Goal: Task Accomplishment & Management: Use online tool/utility

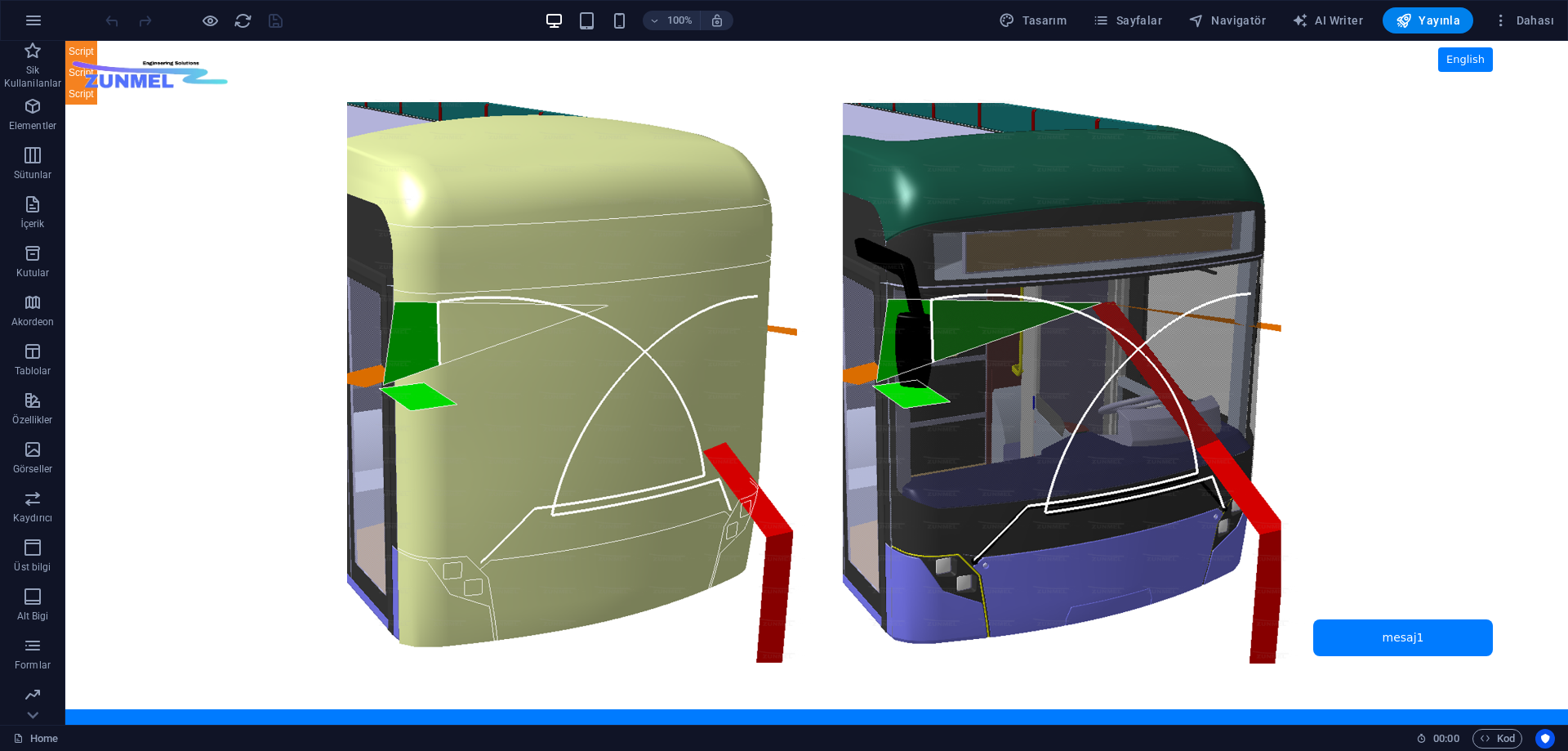
click at [1397, 635] on body "Skip to main content ZUNMEL – TR/EN, Sol Menü, Tam Ekran Slider, Mesaj Kutusu E…" at bounding box center [817, 383] width 1503 height 684
click at [1406, 641] on body "Skip to main content ZUNMEL – TR/EN, Sol Menü, Tam Ekran Slider, Mesaj Kutusu E…" at bounding box center [817, 383] width 1503 height 684
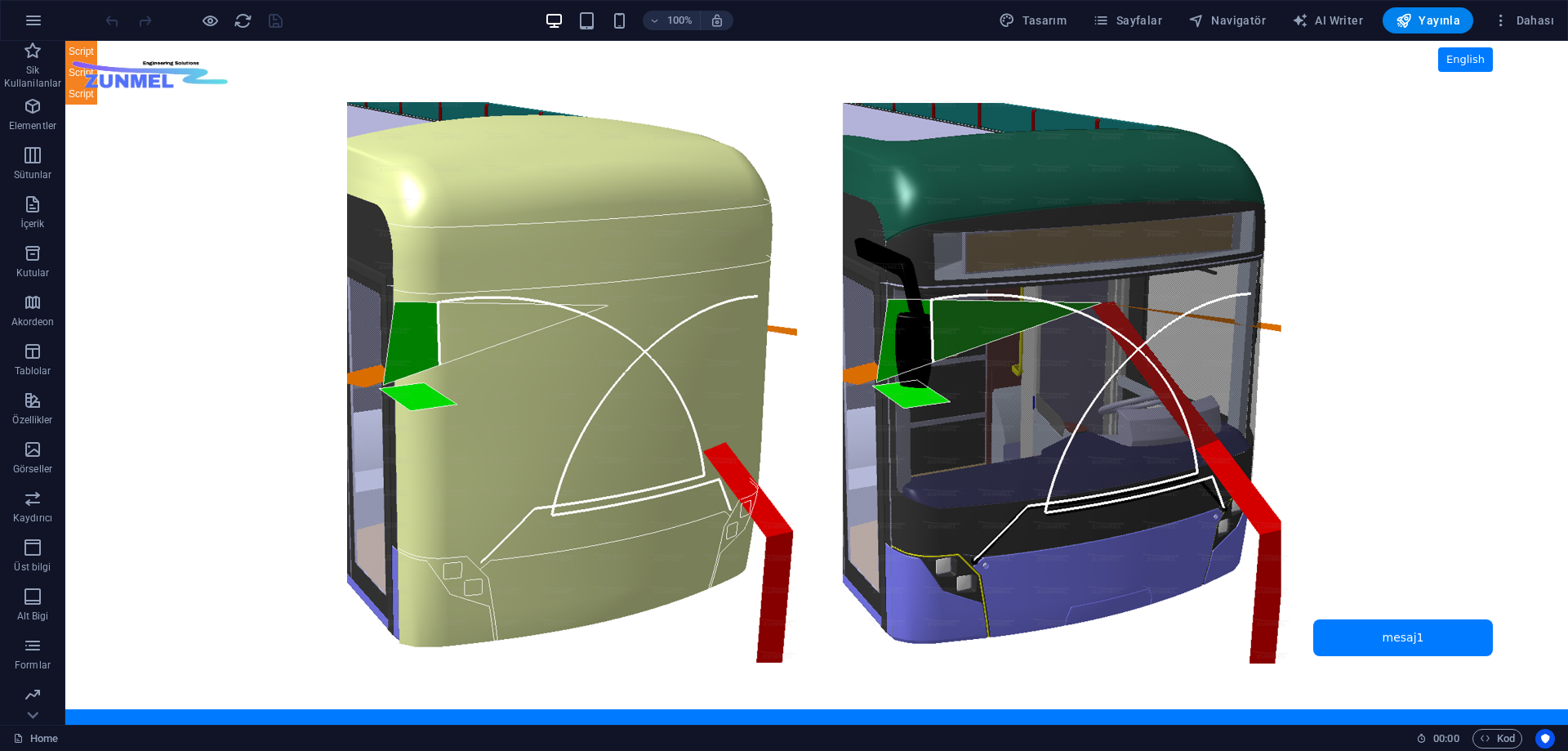
click at [1375, 581] on body "Skip to main content ZUNMEL – TR/EN, Sol Menü, Tam Ekran Slider, Mesaj Kutusu E…" at bounding box center [817, 383] width 1503 height 684
click at [1225, 20] on span "Navigatör" at bounding box center [1227, 20] width 78 height 16
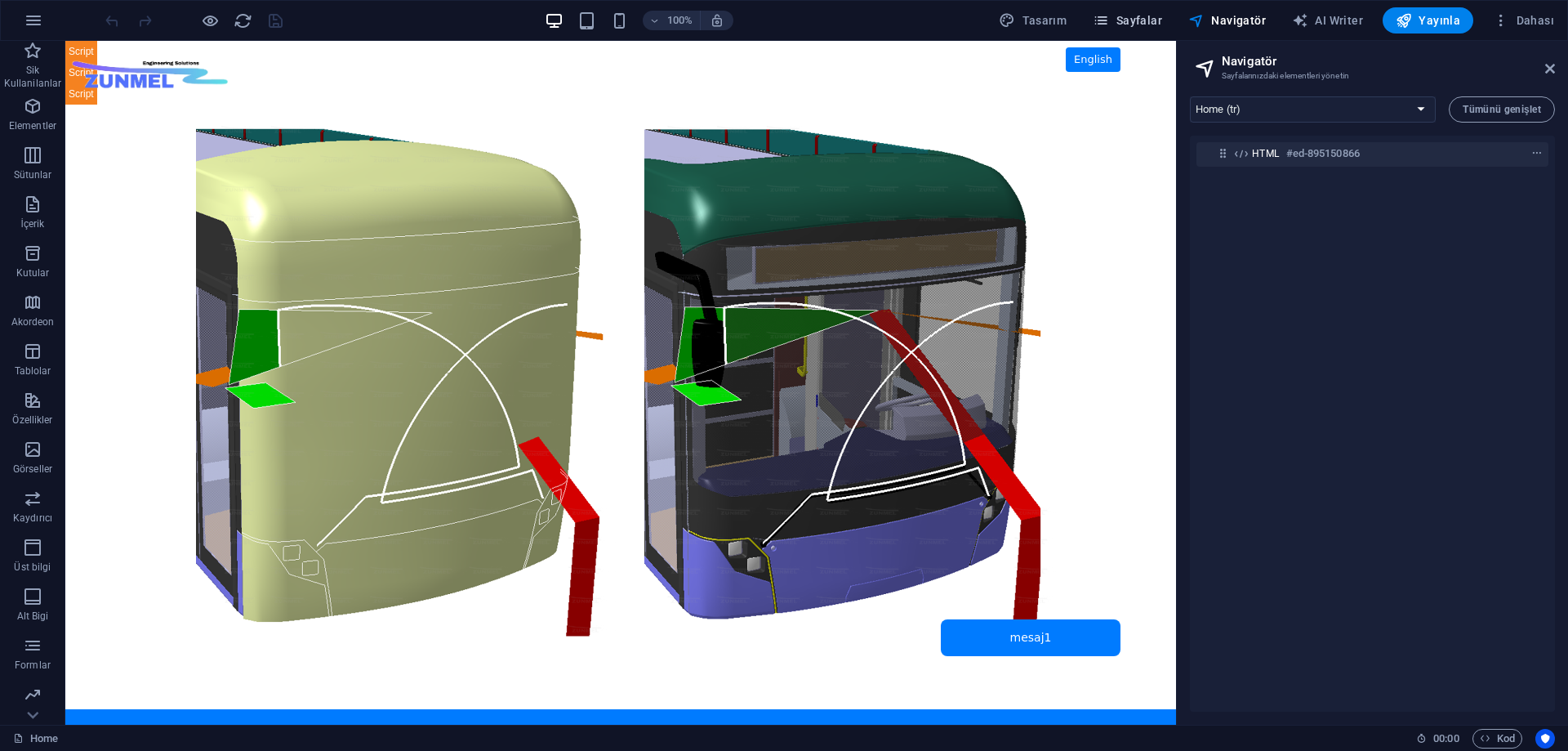
click at [1133, 17] on span "Sayfalar" at bounding box center [1127, 20] width 69 height 16
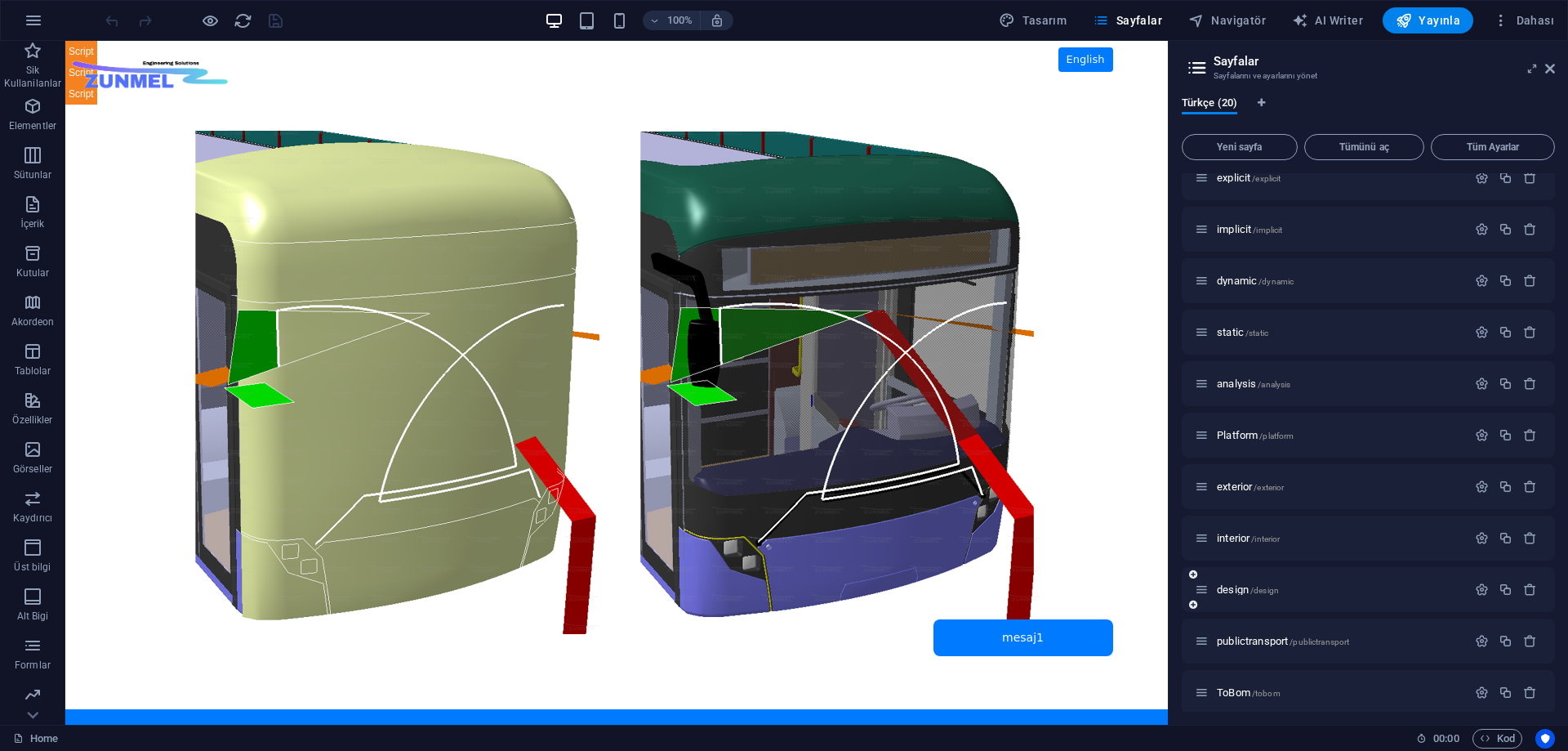
scroll to position [491, 0]
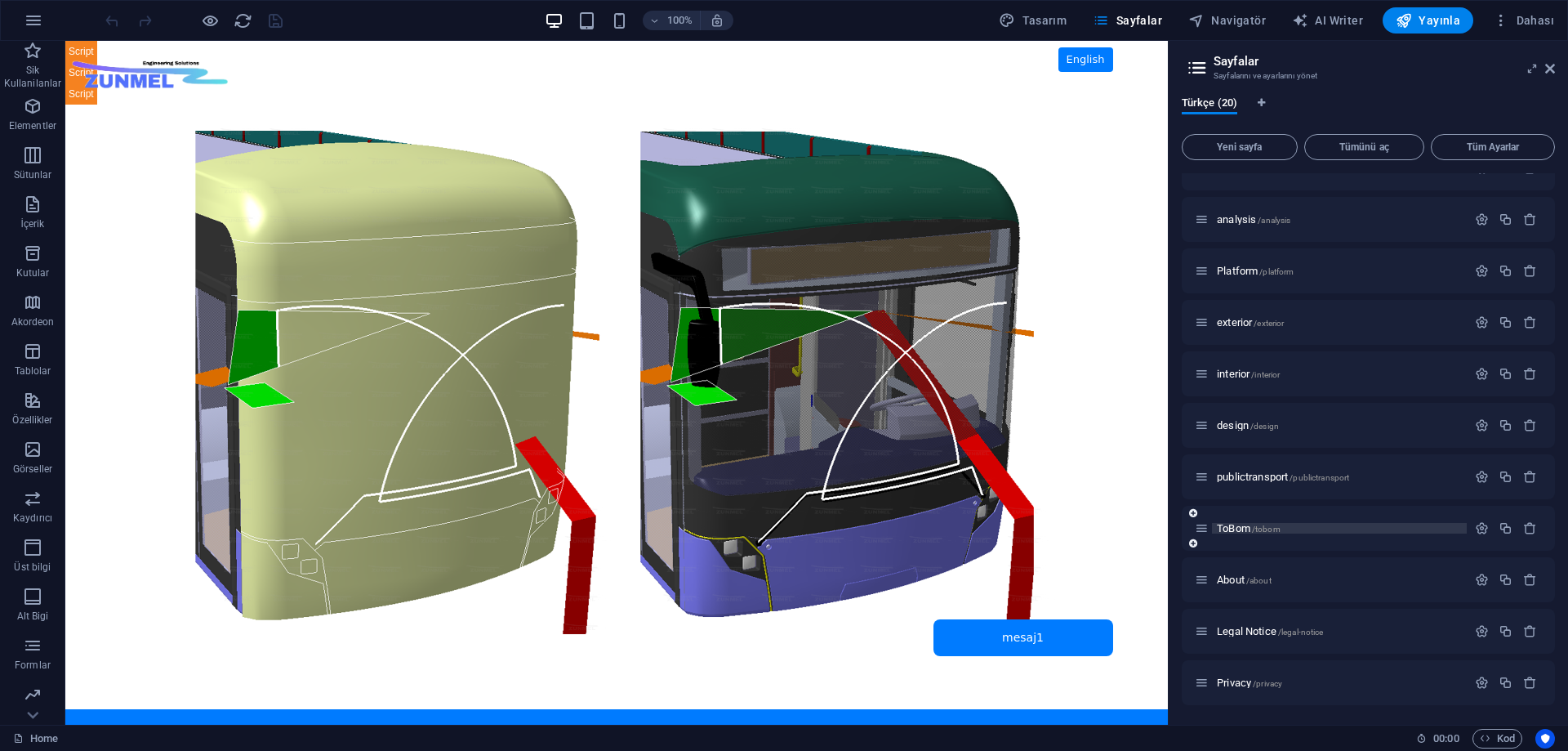
click at [1243, 524] on span "ToBom /tobom" at bounding box center [1248, 528] width 64 height 12
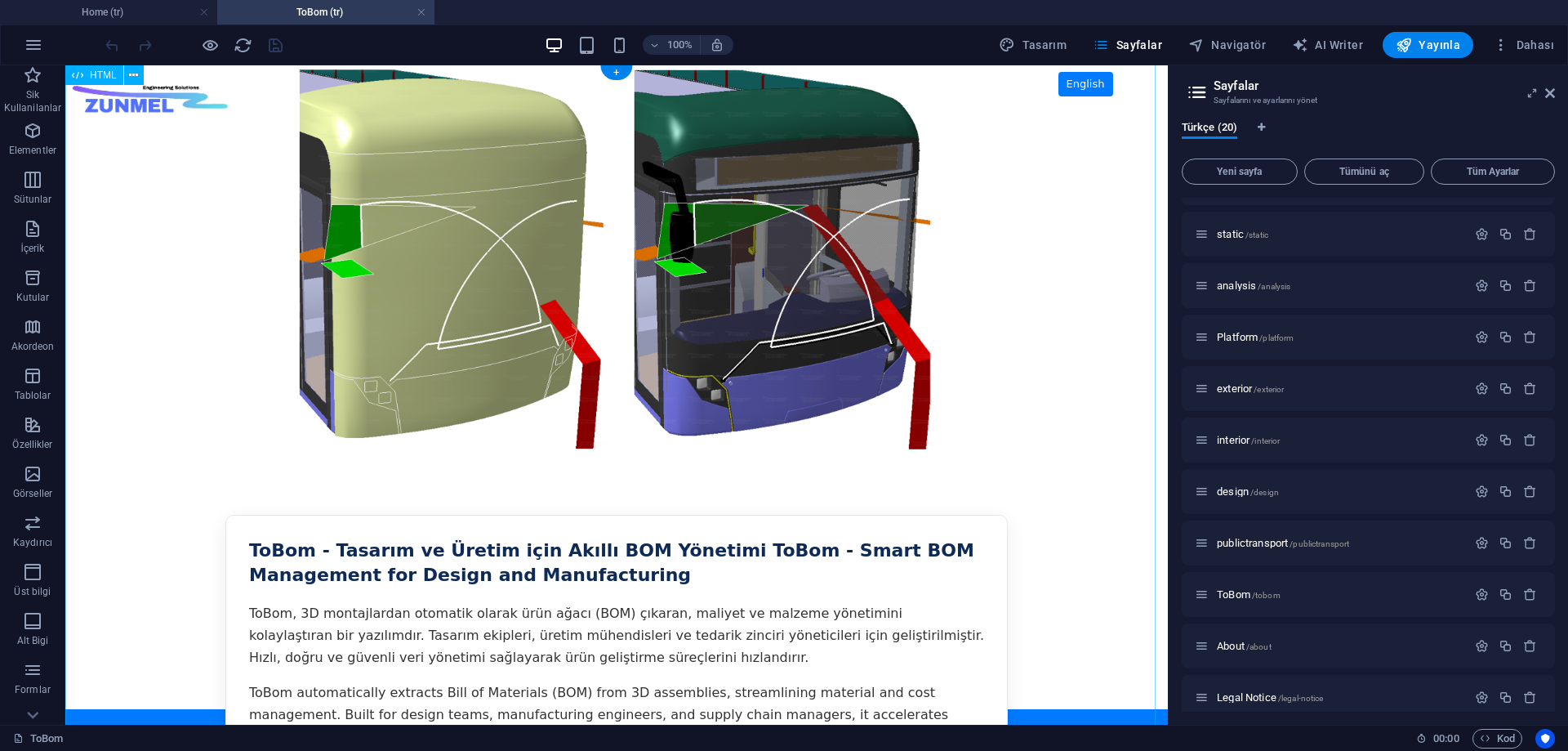
scroll to position [0, 0]
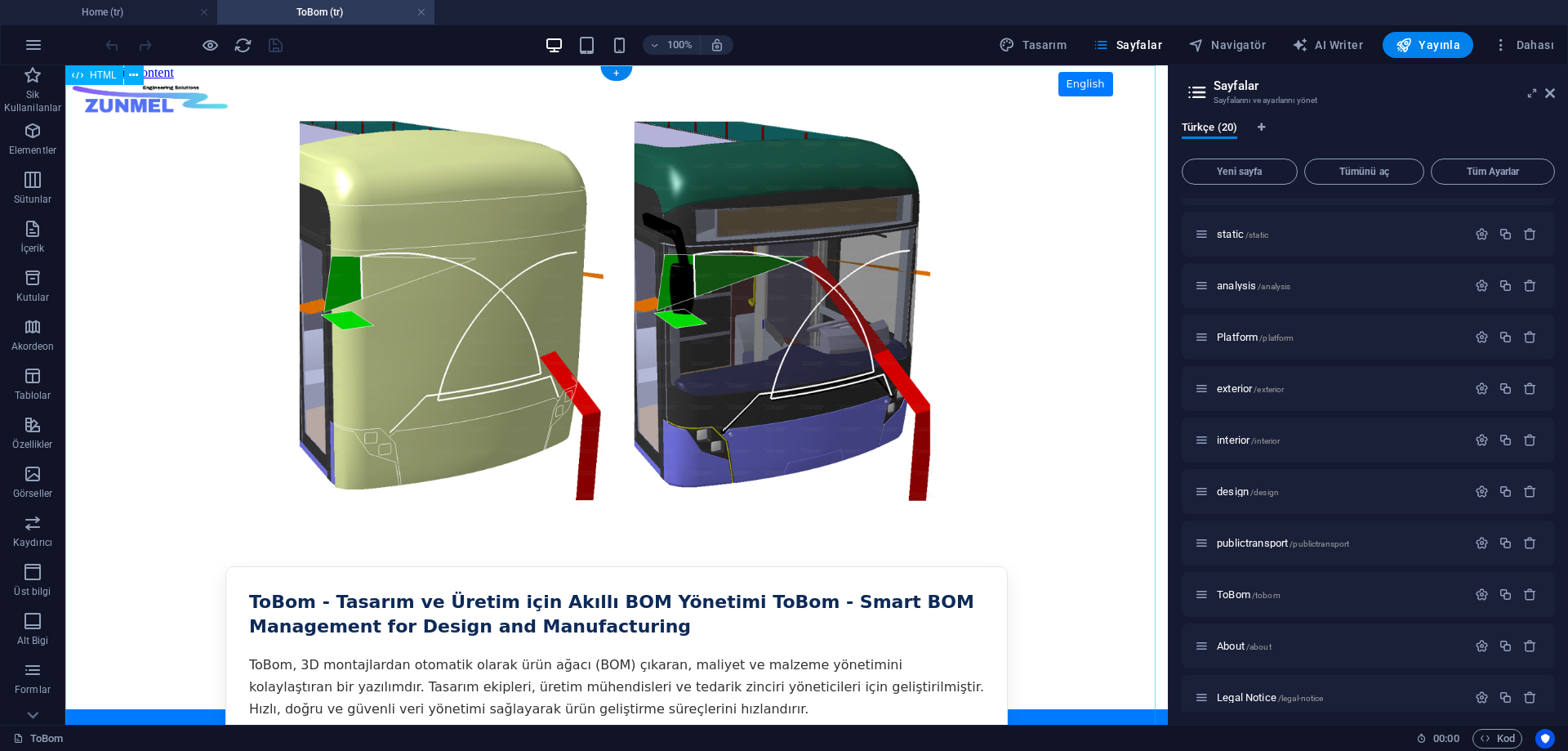
click at [758, 639] on div "ZUNMEL – TR/EN, [PERSON_NAME], Tam Ekran Slider English ToBom - Tasarım ve Üret…" at bounding box center [617, 587] width 1103 height 1014
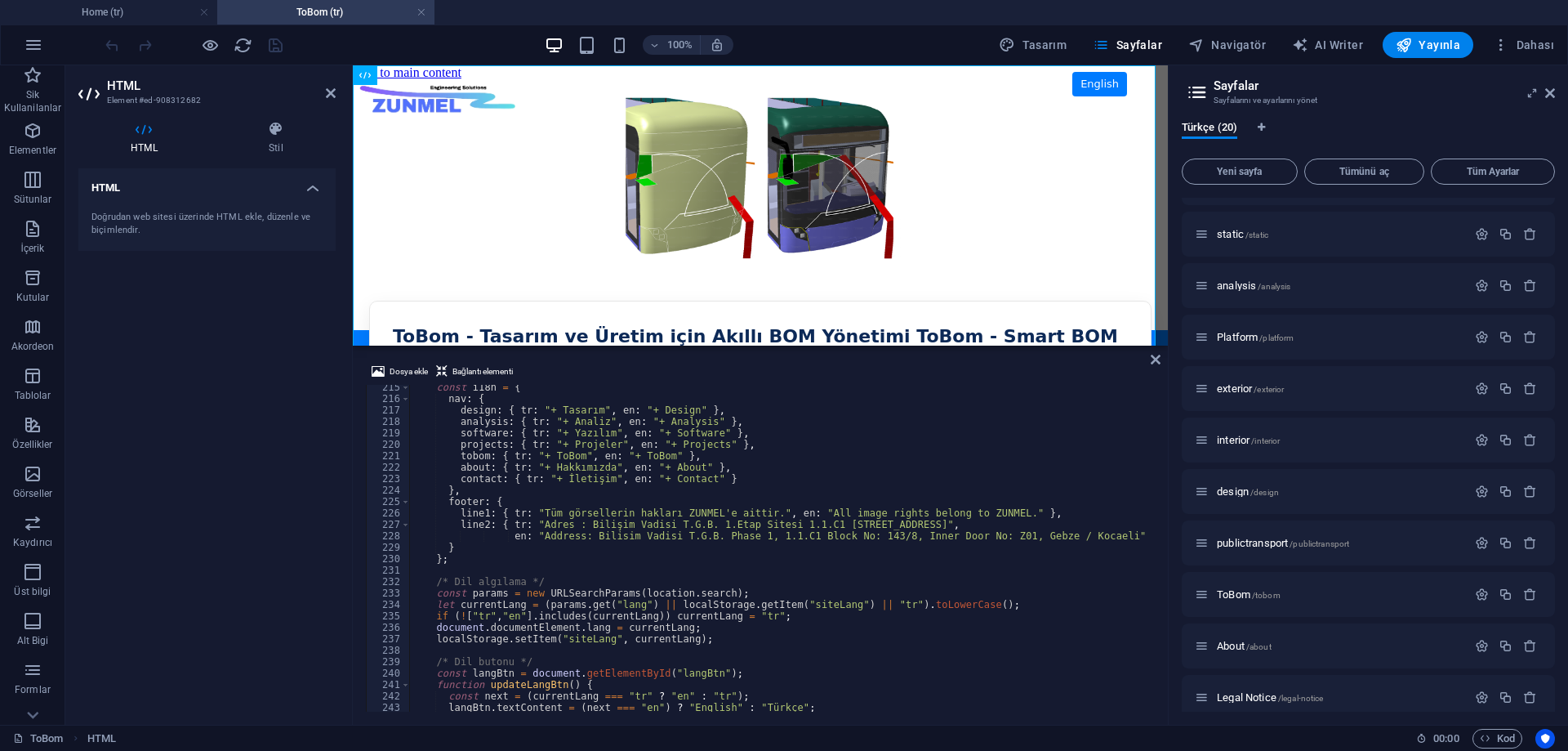
scroll to position [2598, 0]
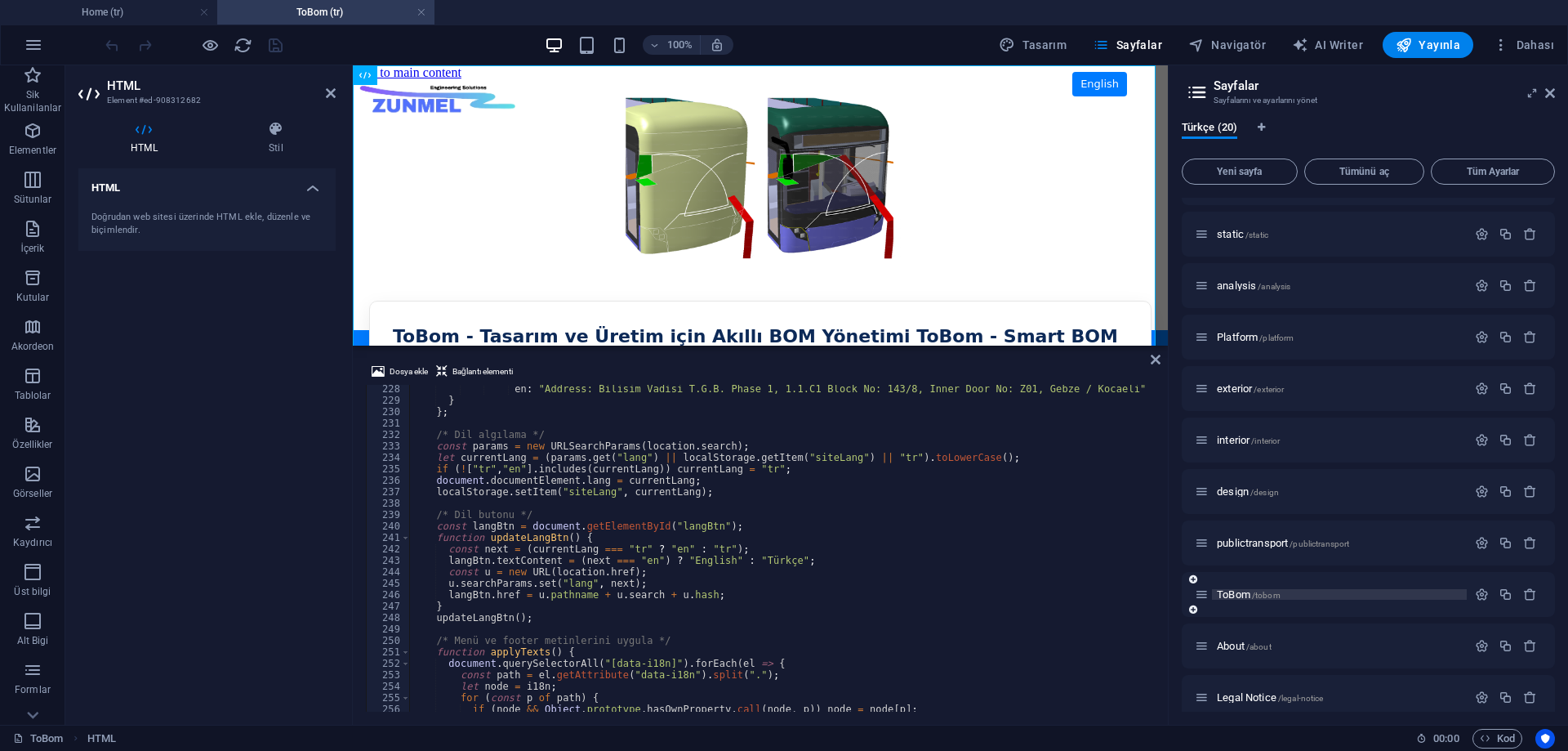
click at [1234, 594] on span "ToBom /tobom" at bounding box center [1248, 594] width 64 height 12
click at [1240, 596] on span "ToBom /tobom" at bounding box center [1248, 594] width 64 height 12
click at [1233, 47] on span "Navigatör" at bounding box center [1227, 44] width 78 height 16
select select "16901097-tr"
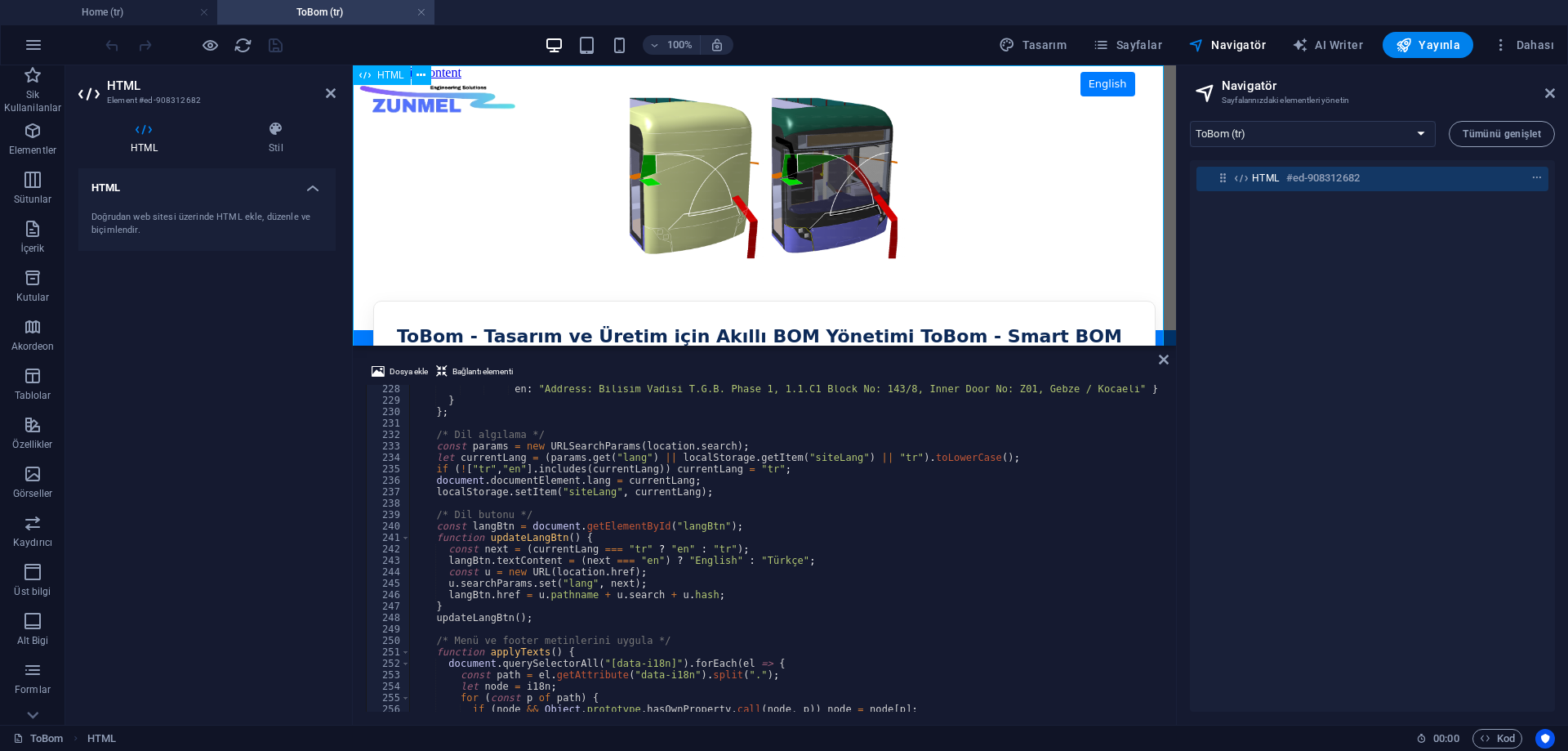
click at [1328, 182] on h6 "#ed-908312682" at bounding box center [1323, 177] width 73 height 20
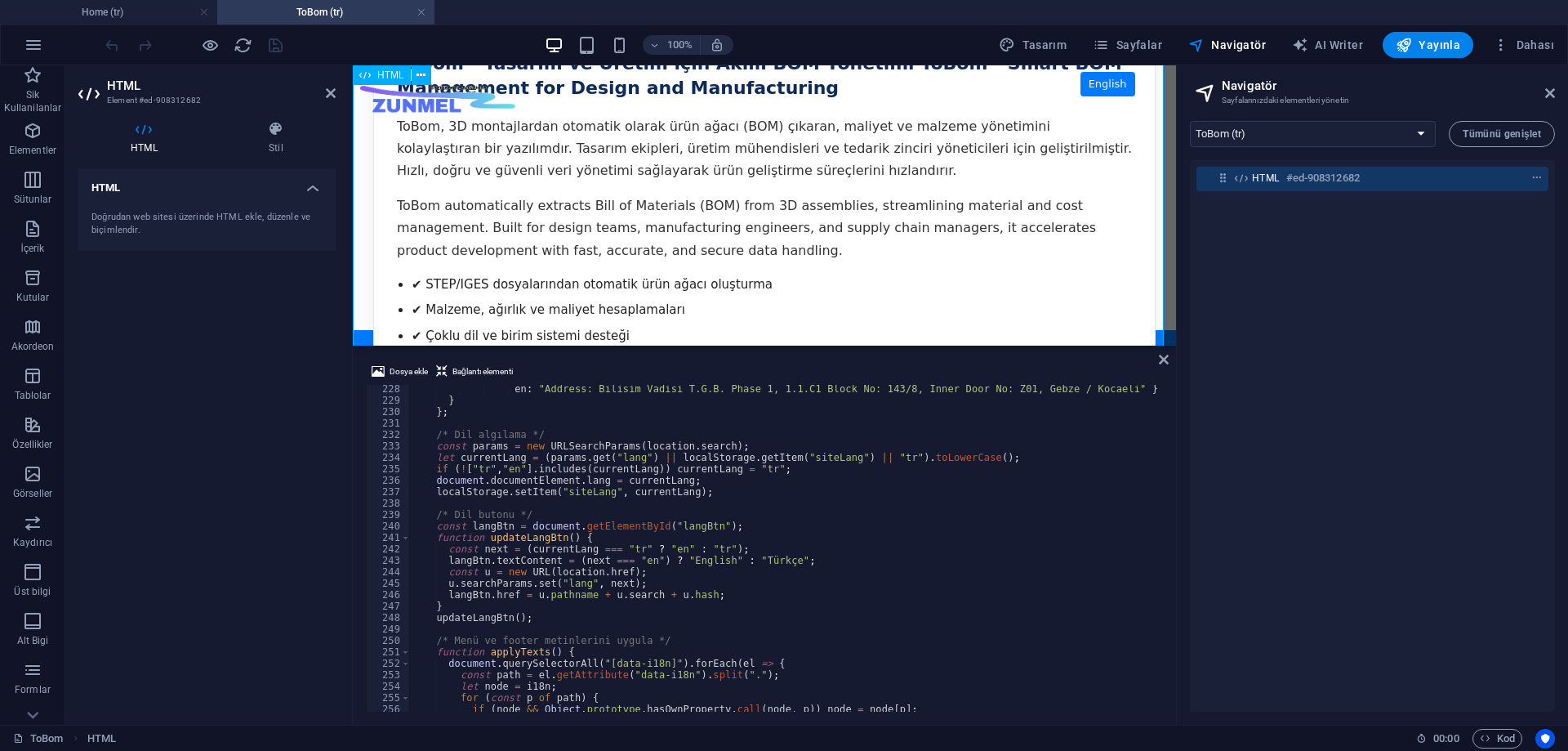
click at [596, 252] on div "ZUNMEL – TR/EN, [PERSON_NAME], Tam Ekran Slider English ToBom - Tasarım ve Üret…" at bounding box center [764, 182] width 823 height 748
click at [160, 216] on div "Doğrudan web sitesi üzerinde HTML ekle, düzenle ve biçimlendir." at bounding box center [206, 224] width 231 height 27
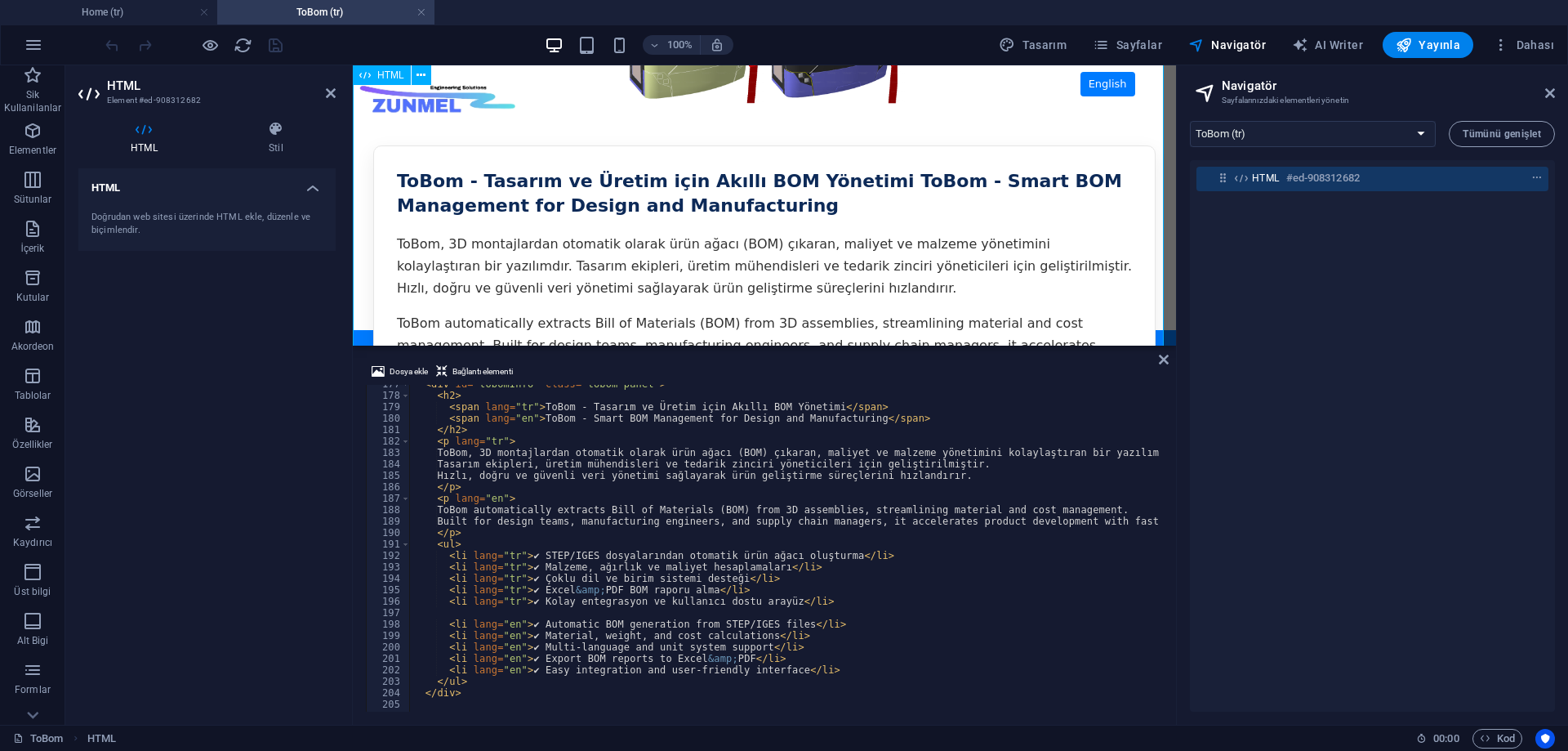
scroll to position [0, 0]
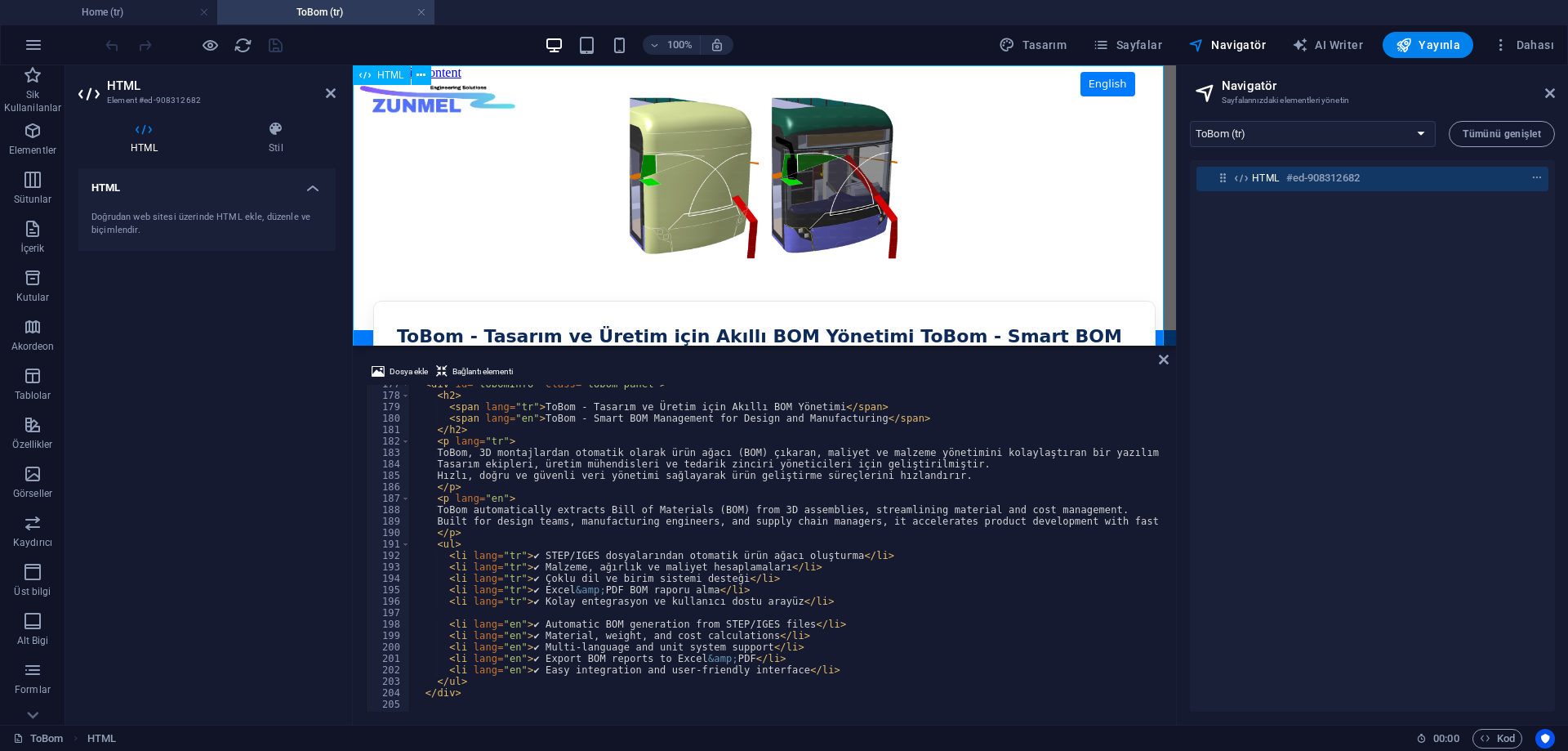
click at [700, 192] on div "ZUNMEL – TR/EN, [PERSON_NAME], Tam Ekran Slider English ToBom - Tasarım ve Üret…" at bounding box center [764, 454] width 823 height 748
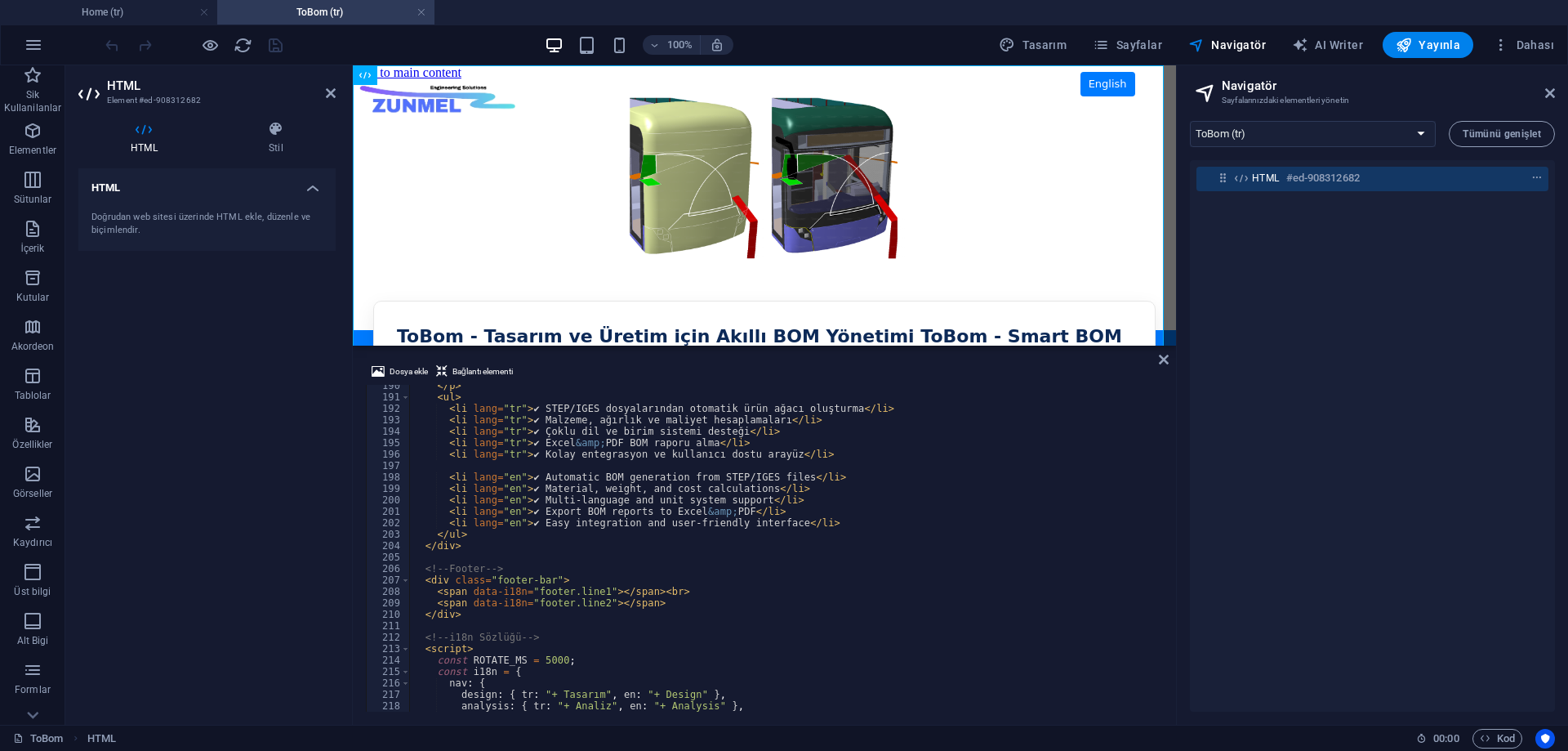
scroll to position [1921, 0]
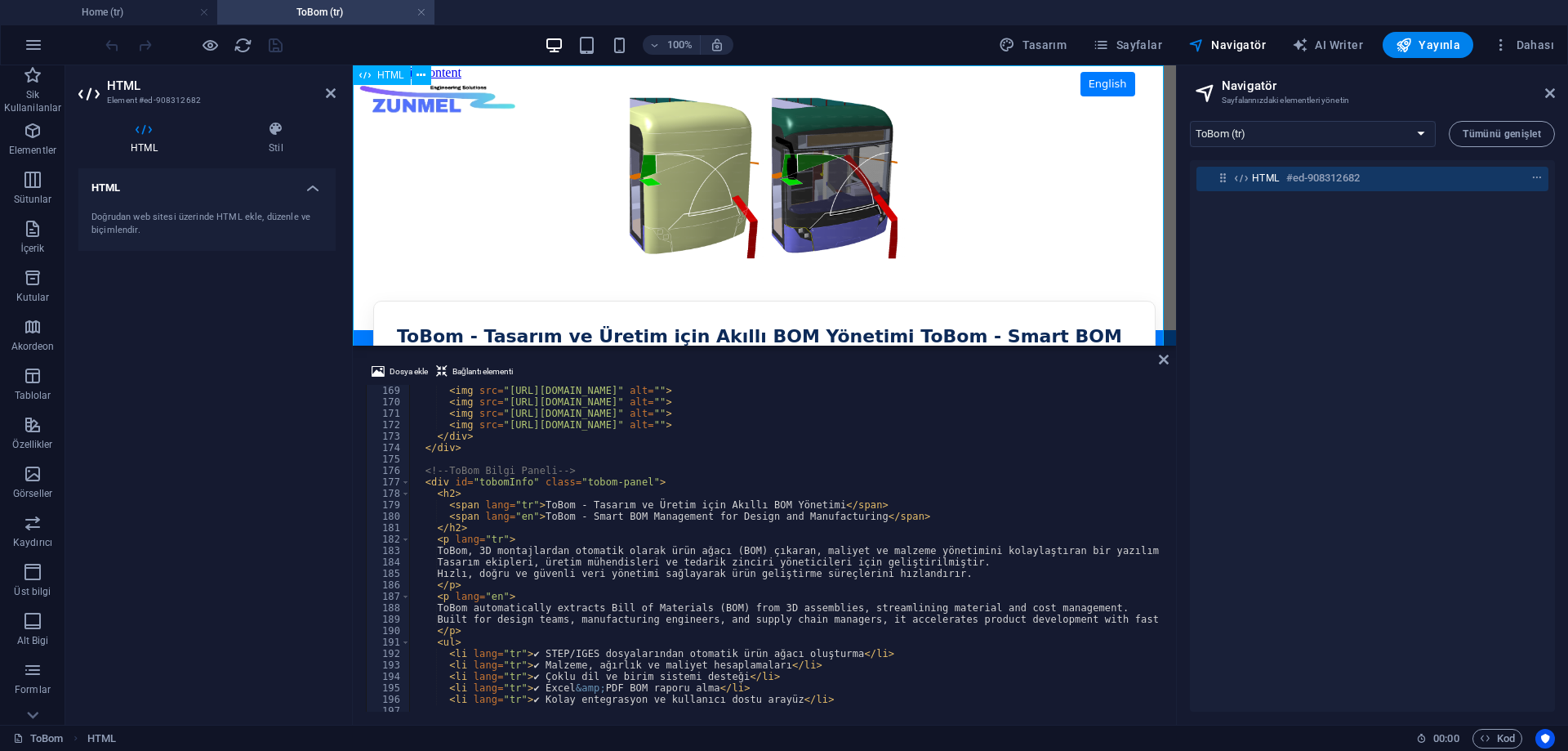
click at [700, 146] on div "ZUNMEL – TR/EN, [PERSON_NAME], Tam Ekran Slider English ToBom - Tasarım ve Üret…" at bounding box center [764, 454] width 823 height 748
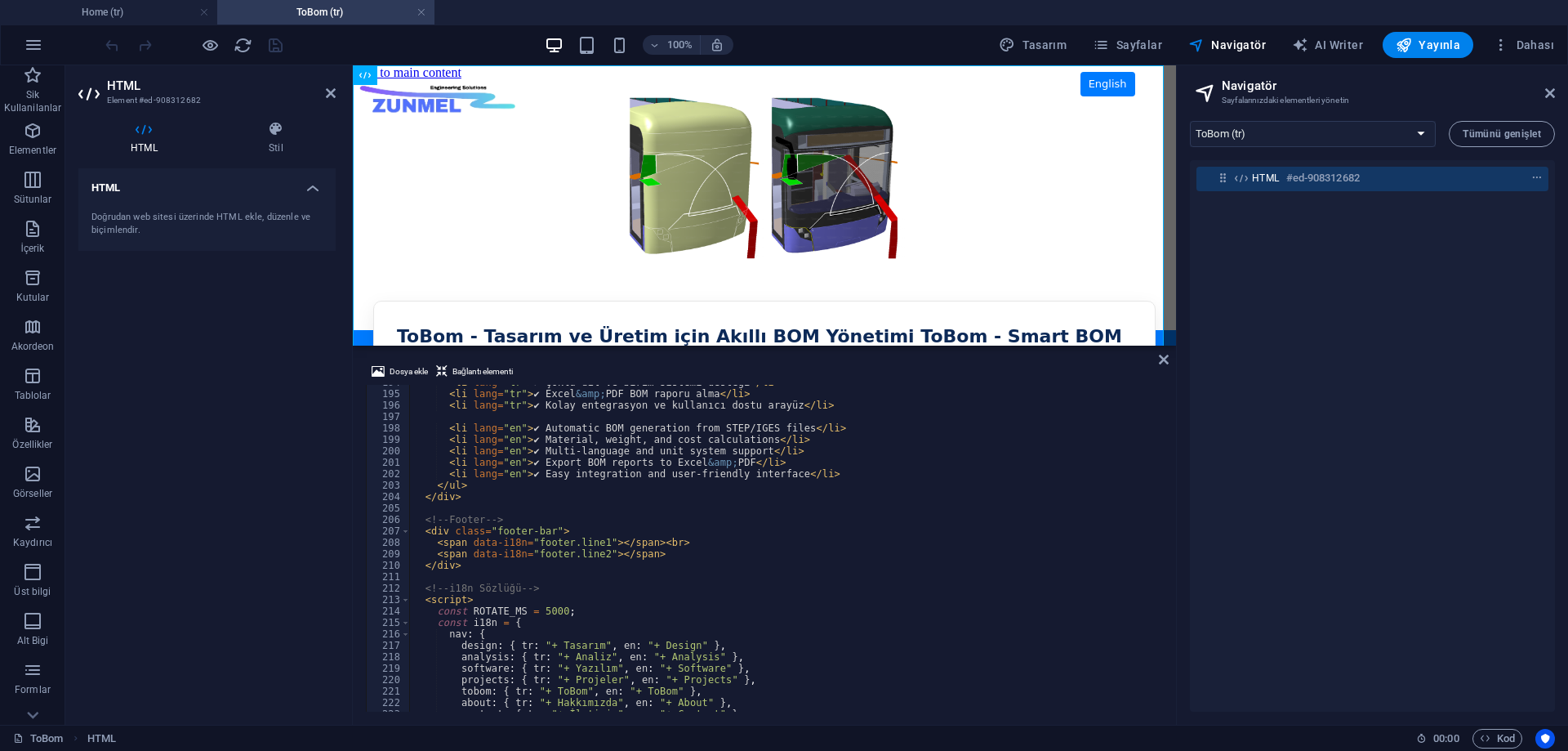
scroll to position [2265, 0]
